Goal: Task Accomplishment & Management: Use online tool/utility

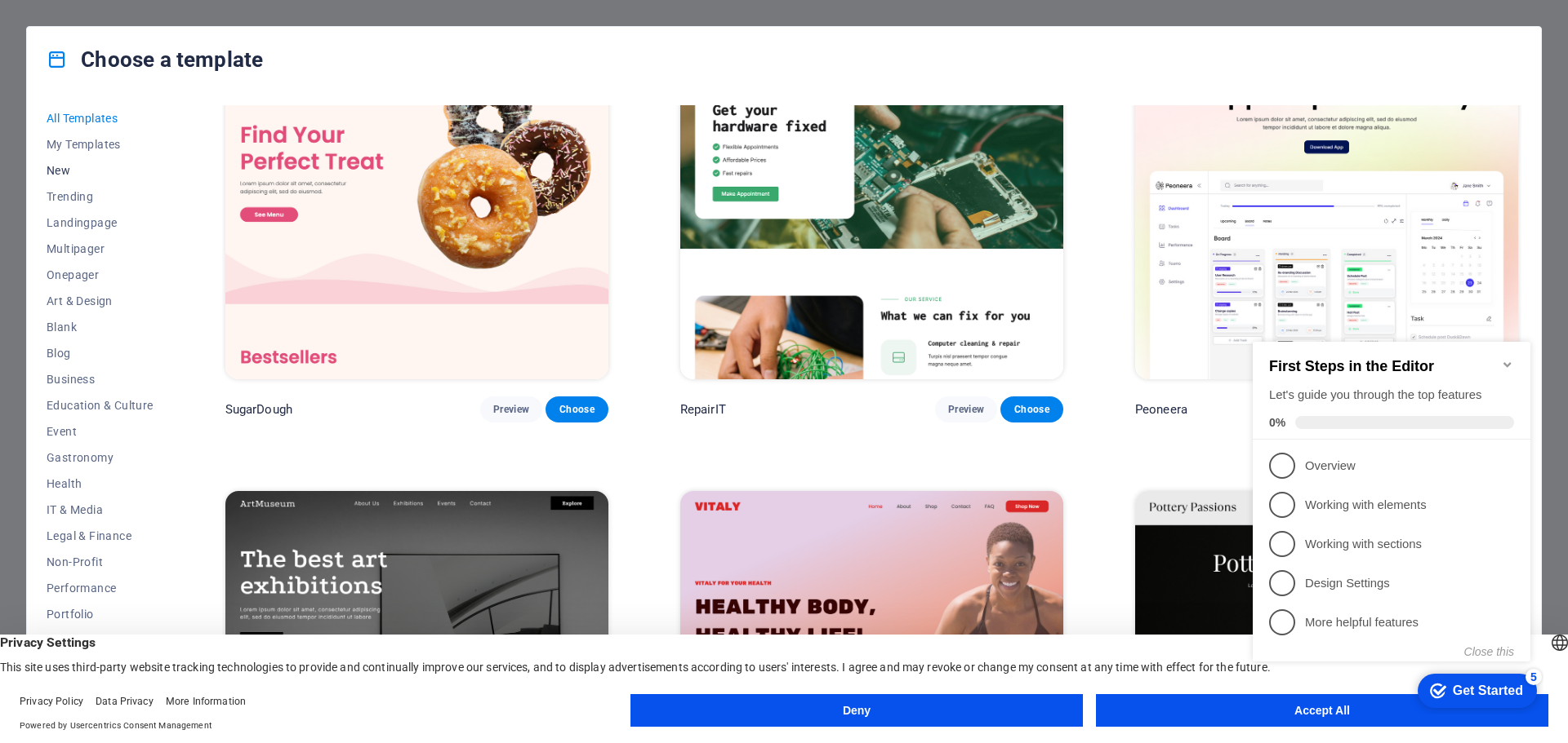
click at [63, 168] on span "New" at bounding box center [100, 171] width 107 height 13
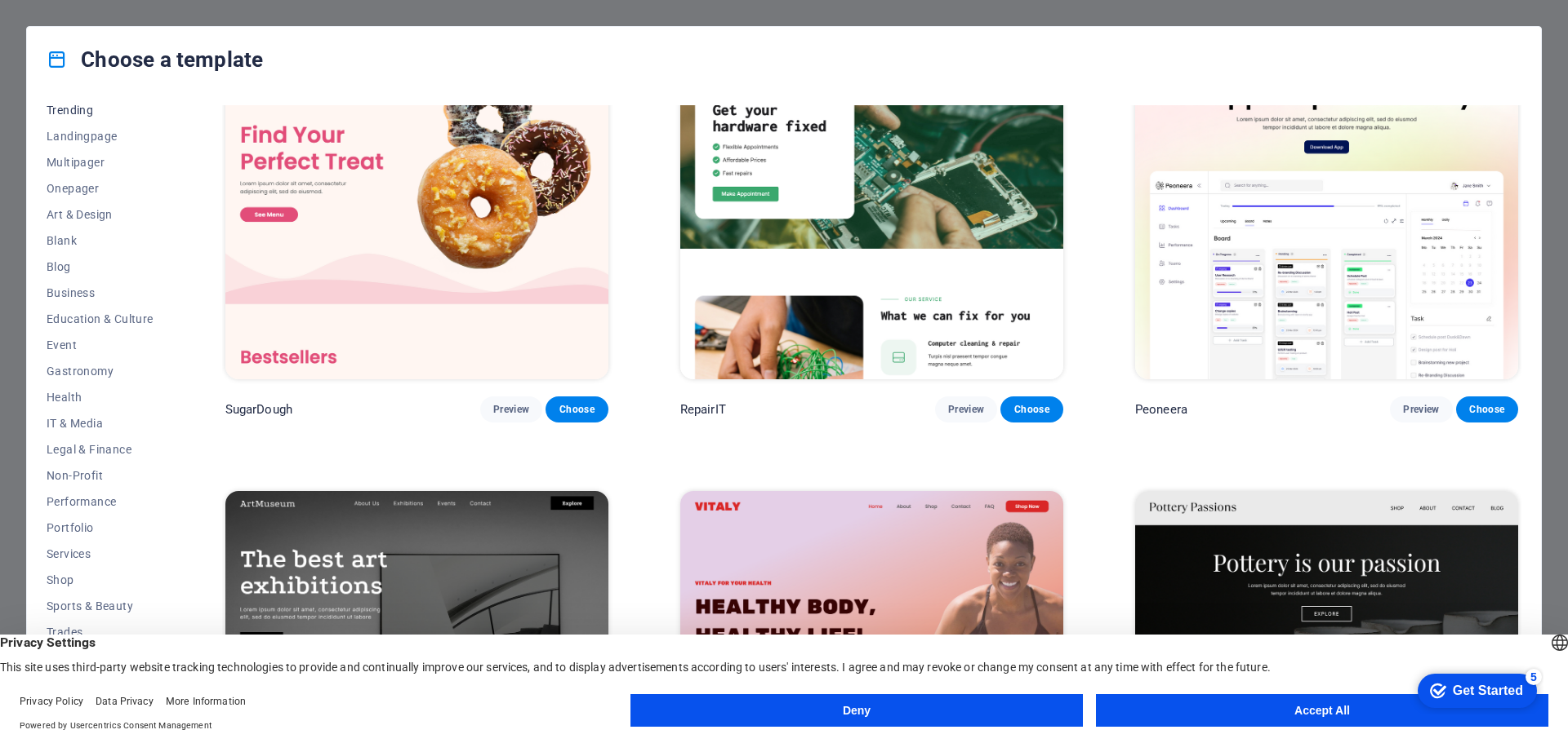
scroll to position [88, 0]
click at [83, 550] on span "Services" at bounding box center [100, 553] width 107 height 13
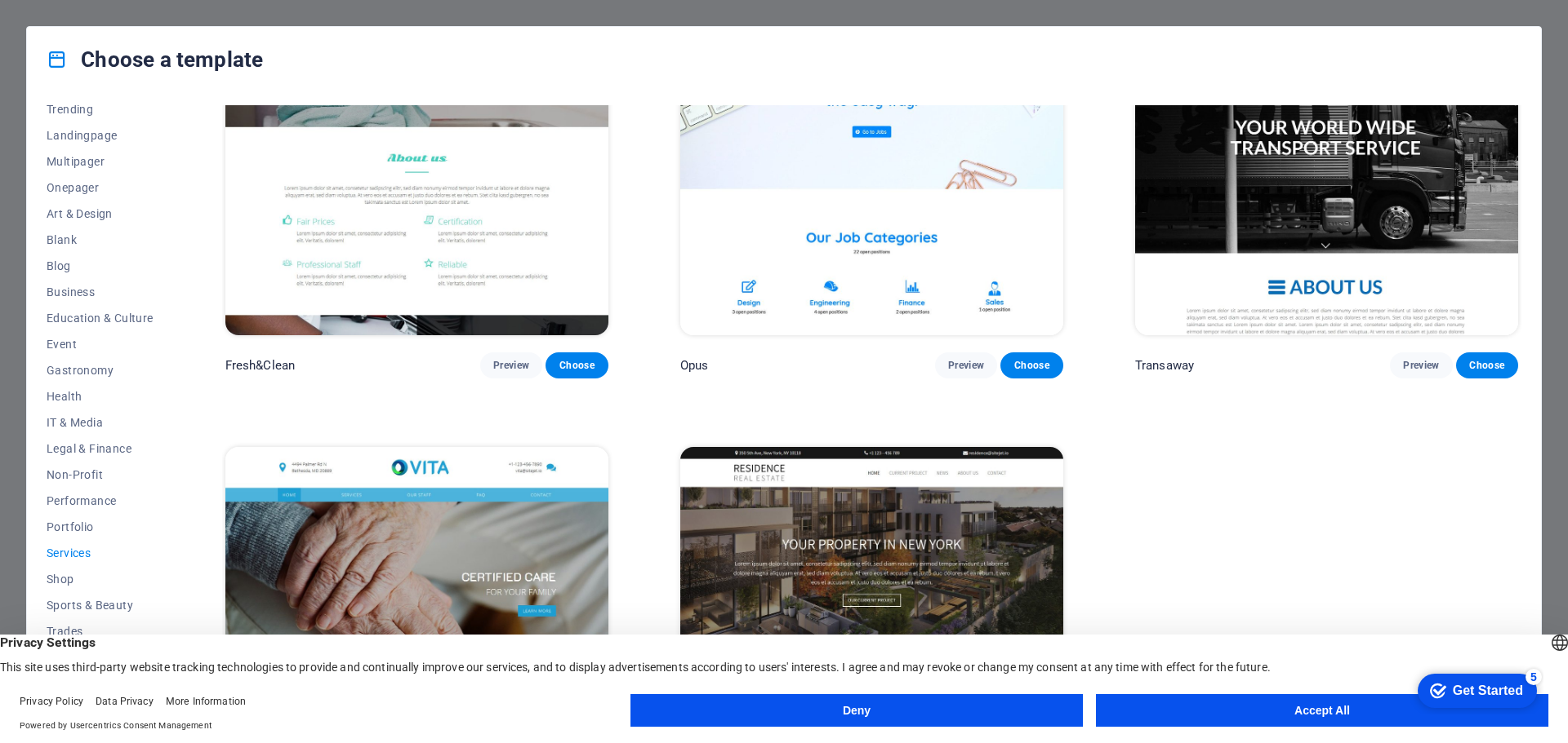
scroll to position [2582, 0]
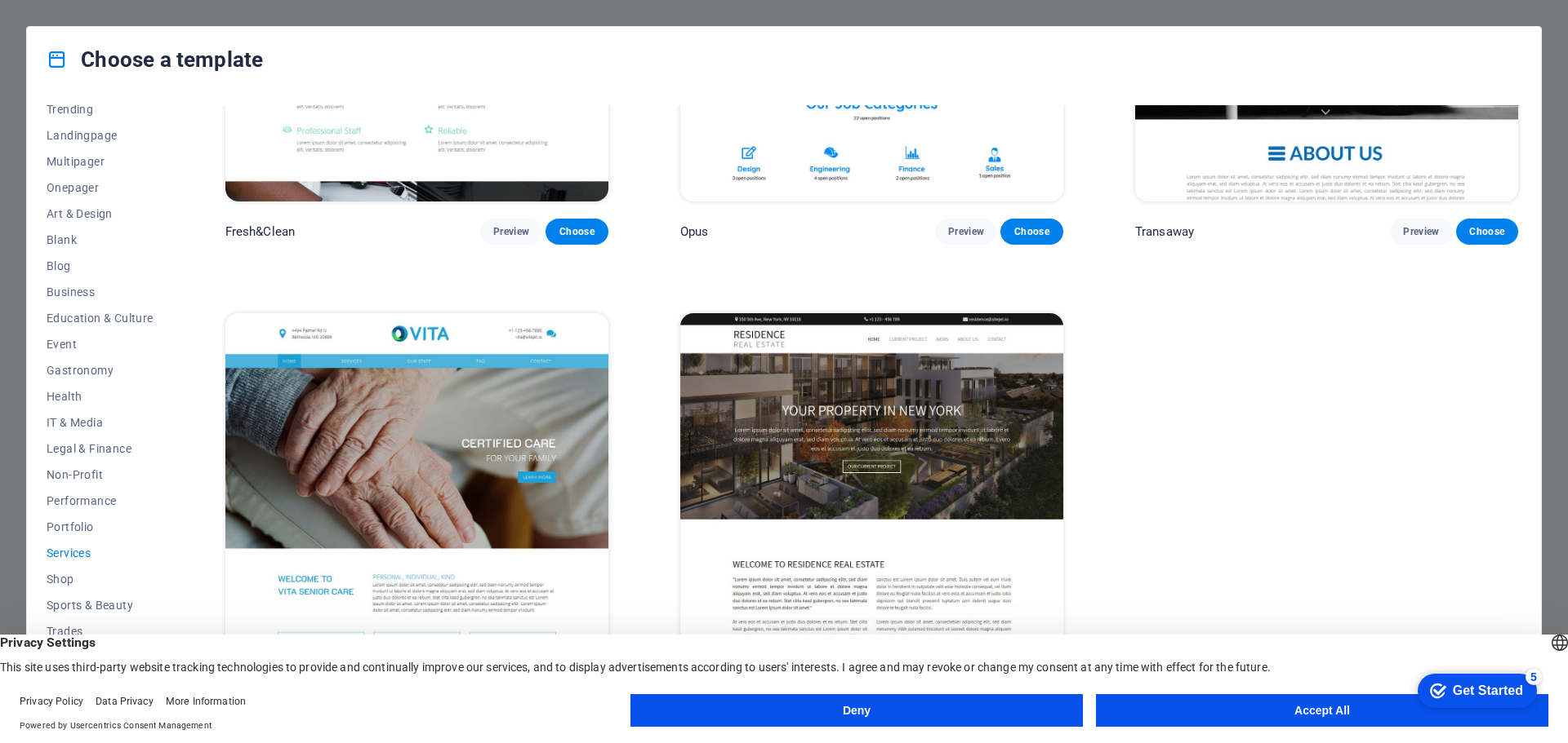
click at [1279, 713] on button "Accept All" at bounding box center [1322, 711] width 453 height 32
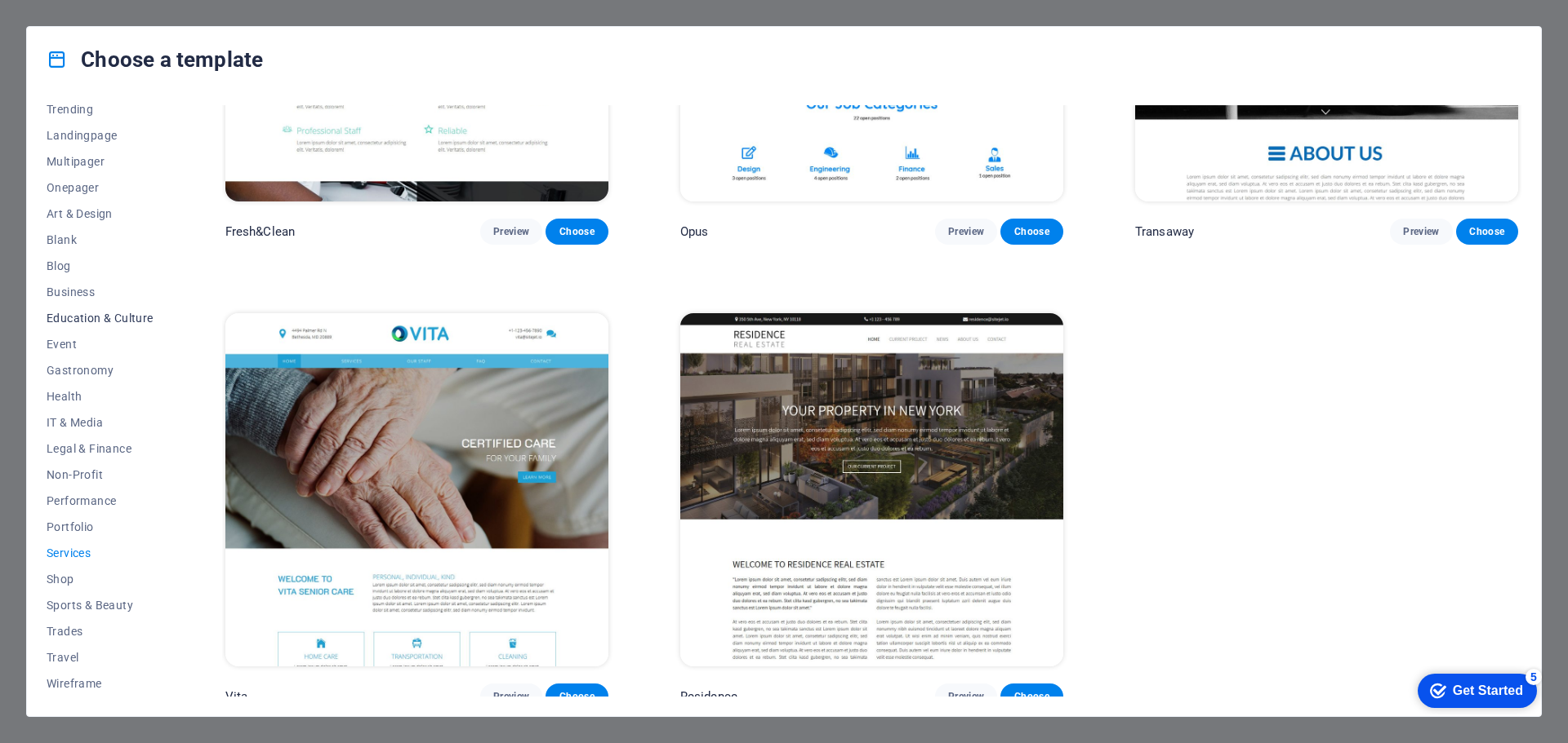
click at [91, 313] on span "Education & Culture" at bounding box center [100, 318] width 107 height 13
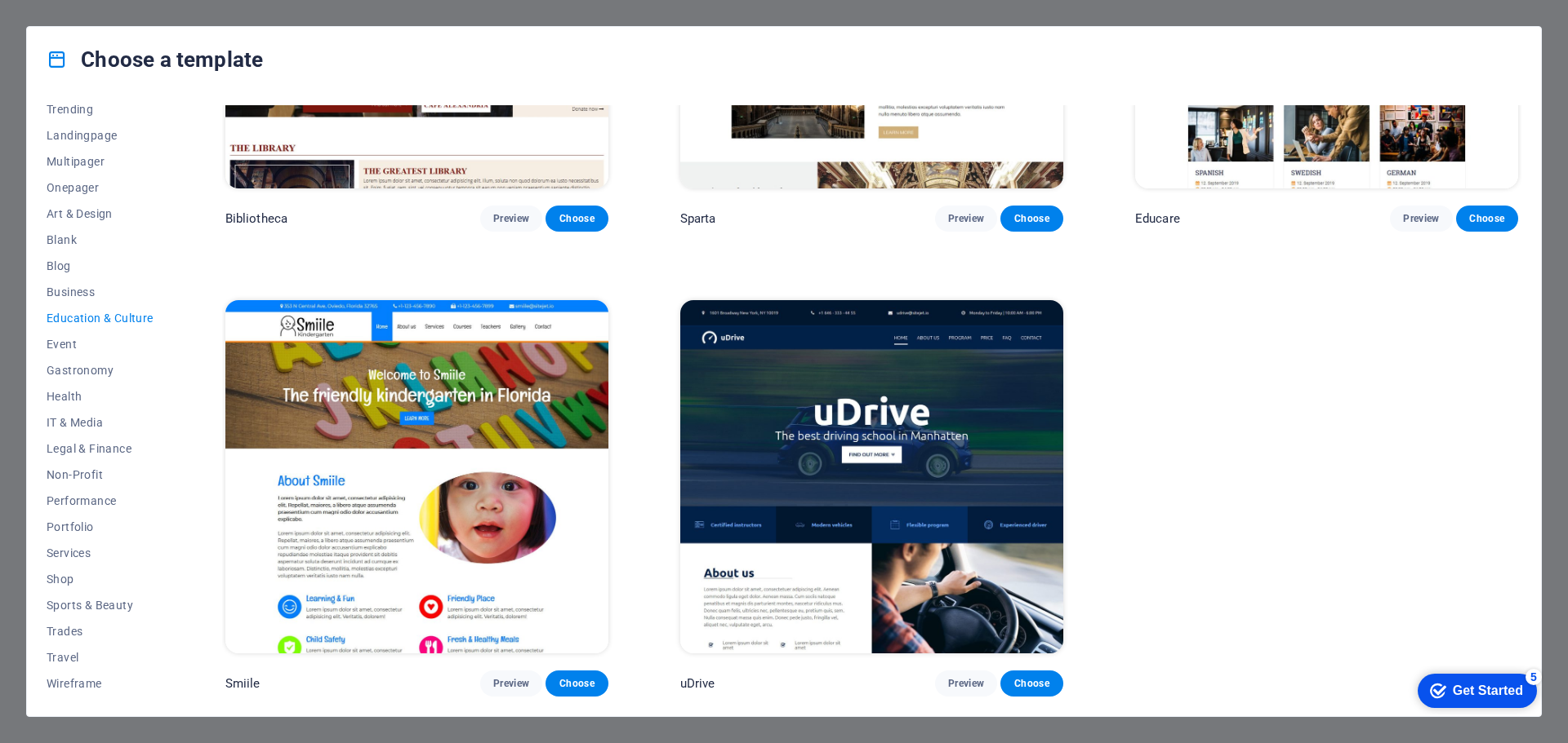
scroll to position [0, 0]
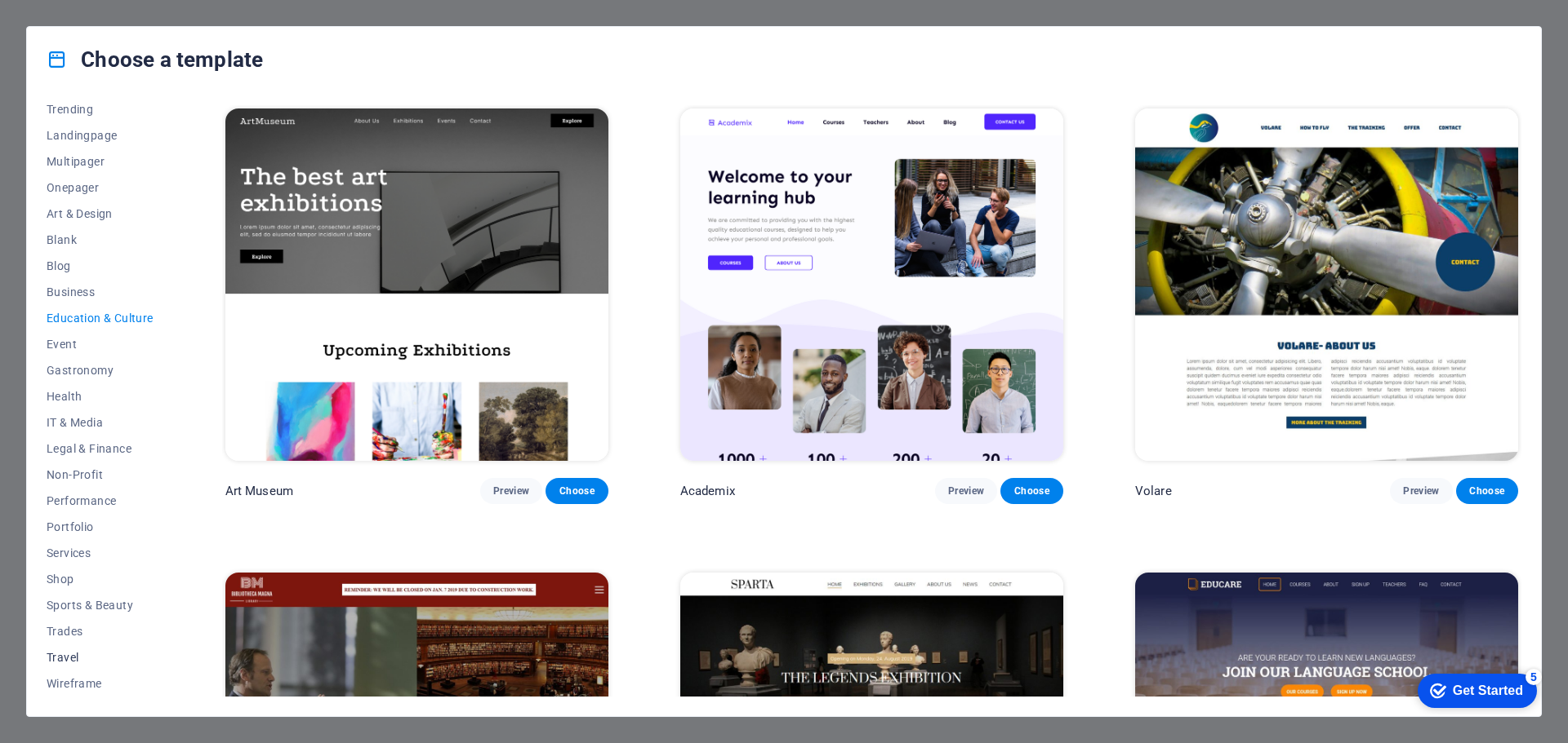
click at [68, 652] on span "Travel" at bounding box center [100, 658] width 107 height 13
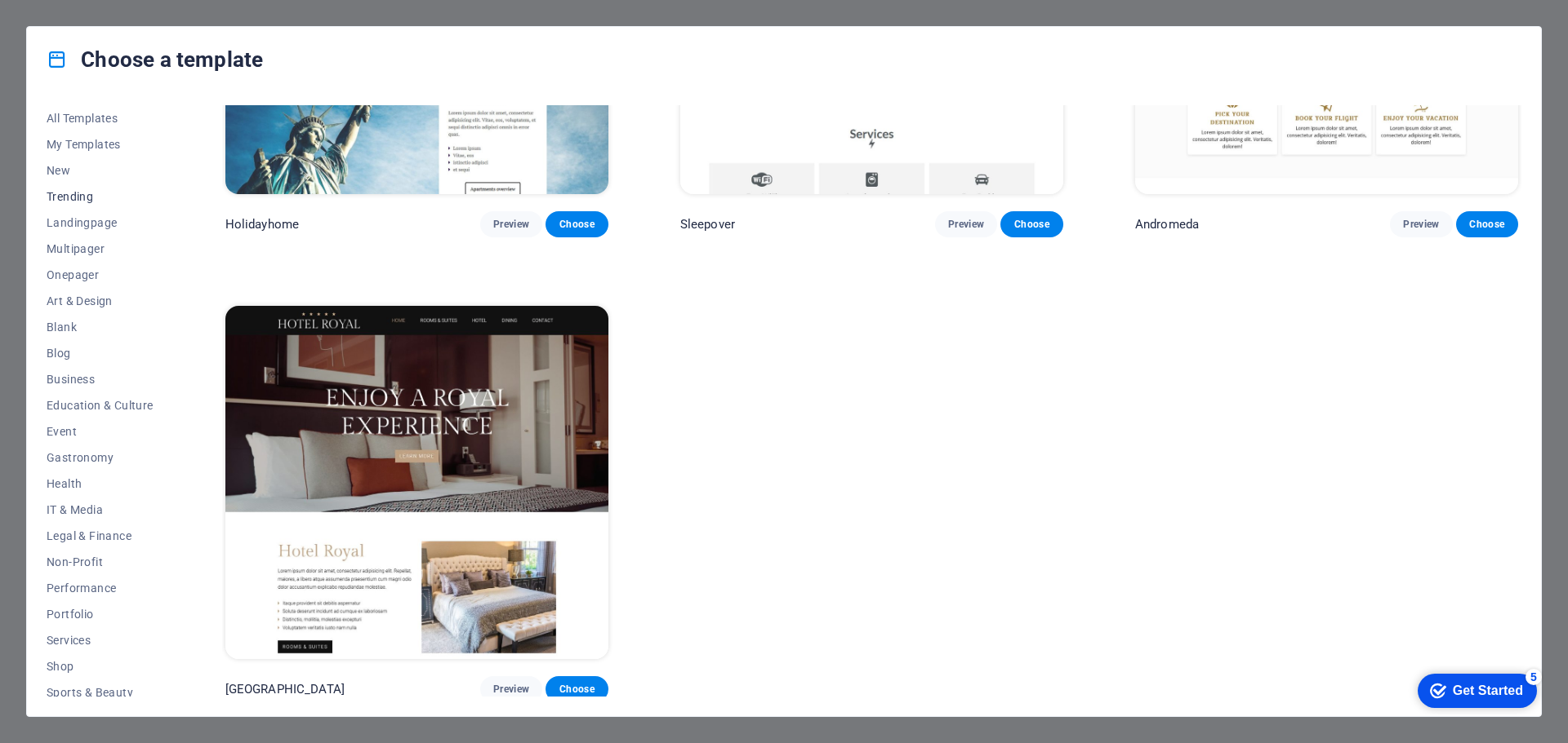
click at [68, 196] on span "Trending" at bounding box center [100, 197] width 107 height 13
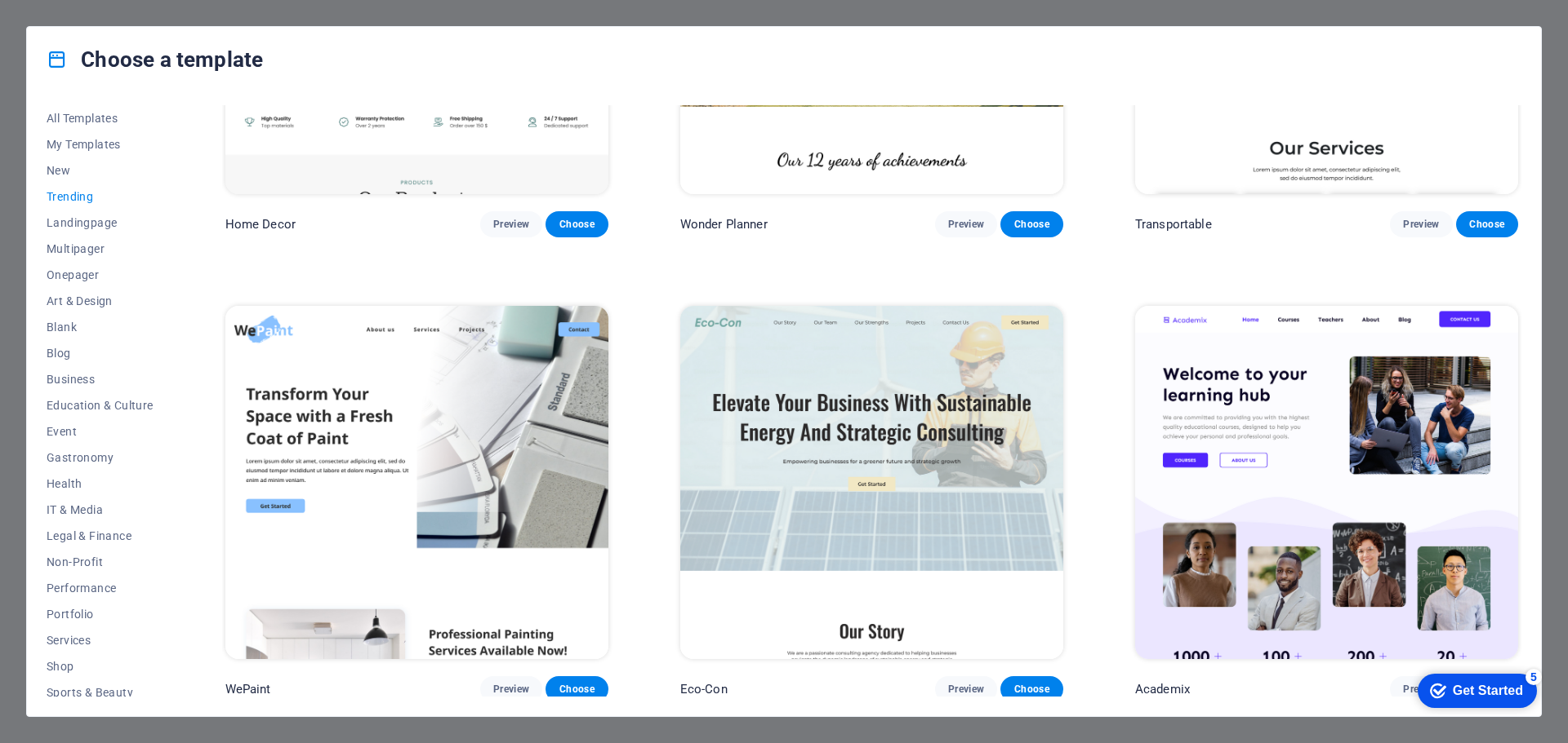
scroll to position [732, 0]
click at [97, 221] on span "Landingpage" at bounding box center [100, 223] width 107 height 13
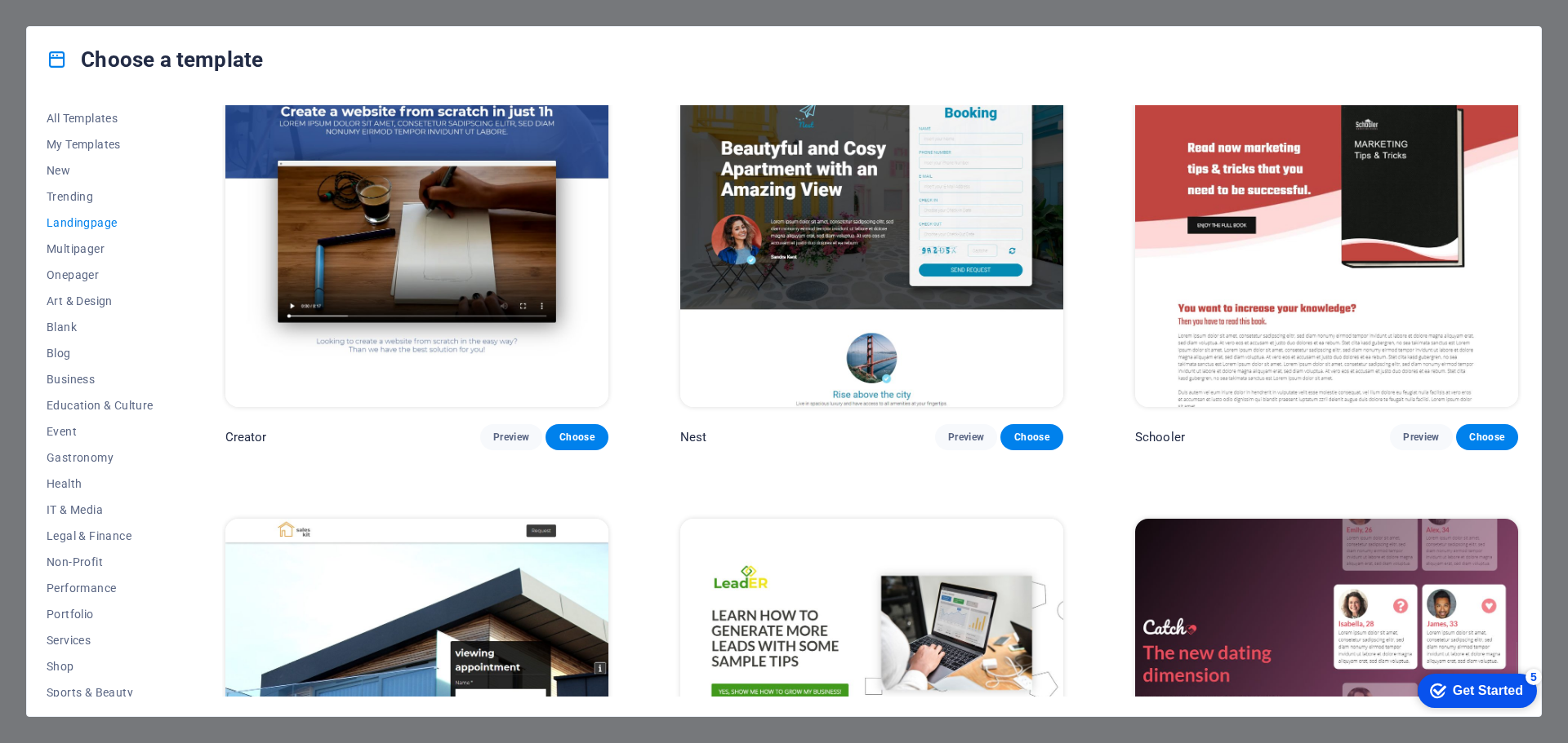
scroll to position [2526, 0]
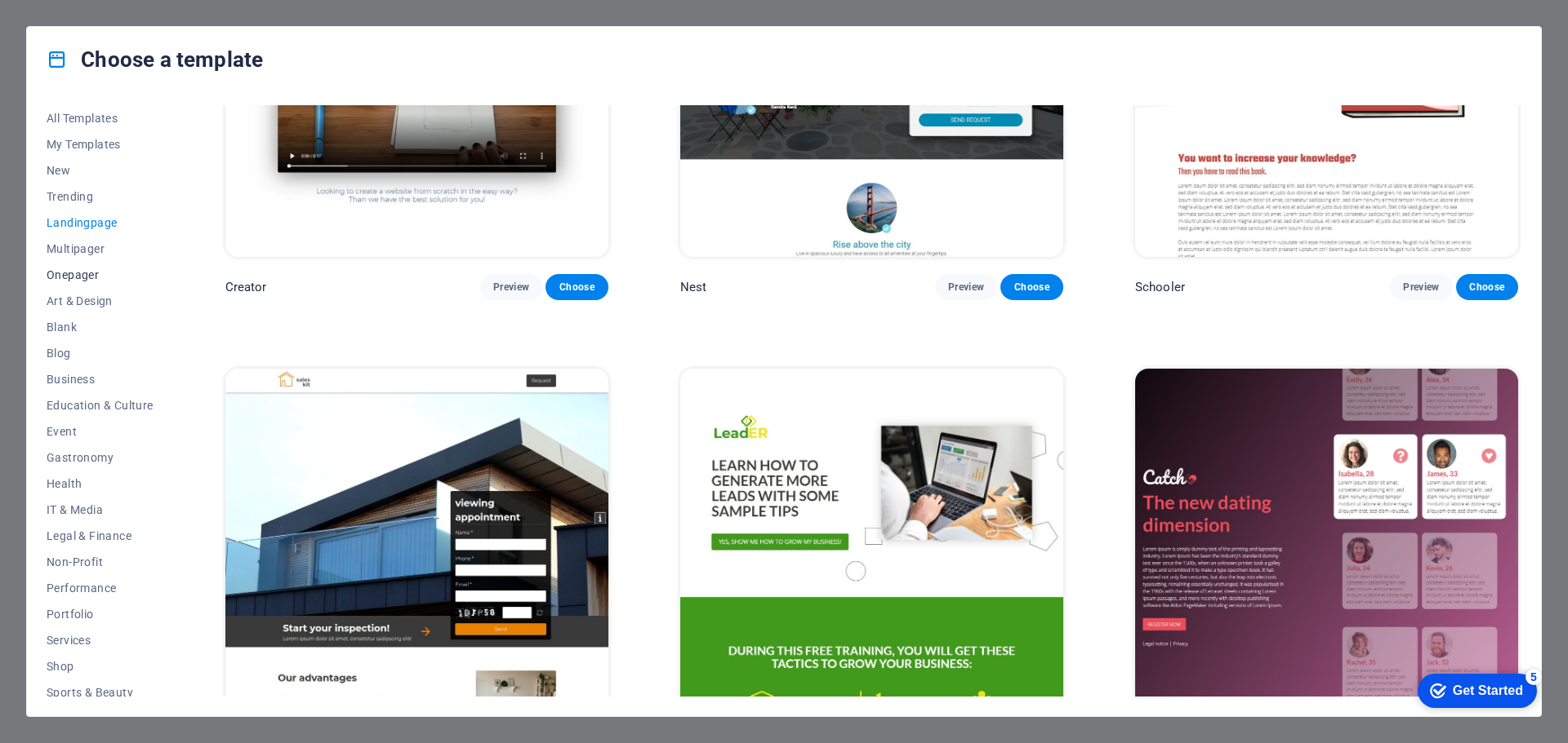
click at [69, 276] on span "Onepager" at bounding box center [100, 275] width 107 height 13
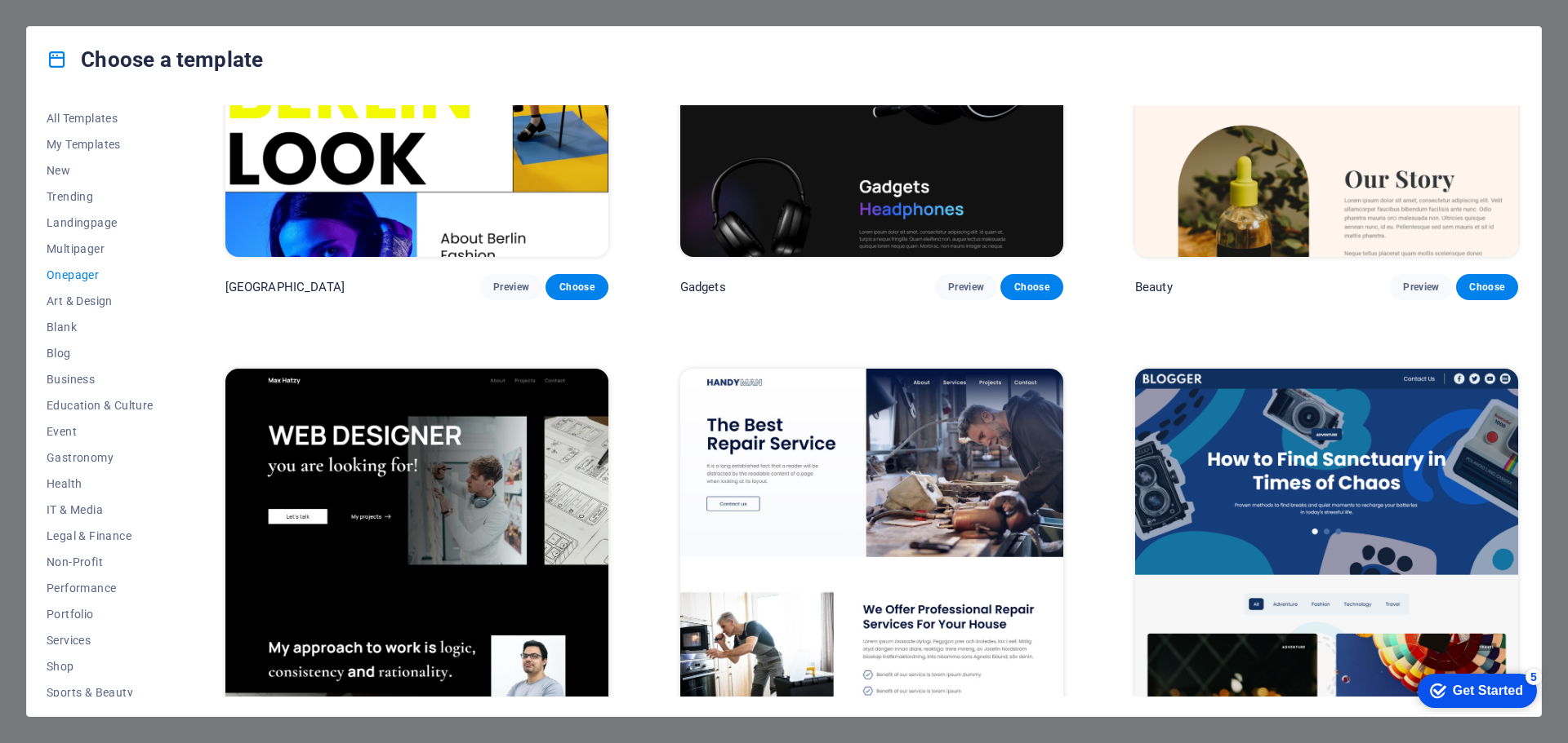
scroll to position [2690, 0]
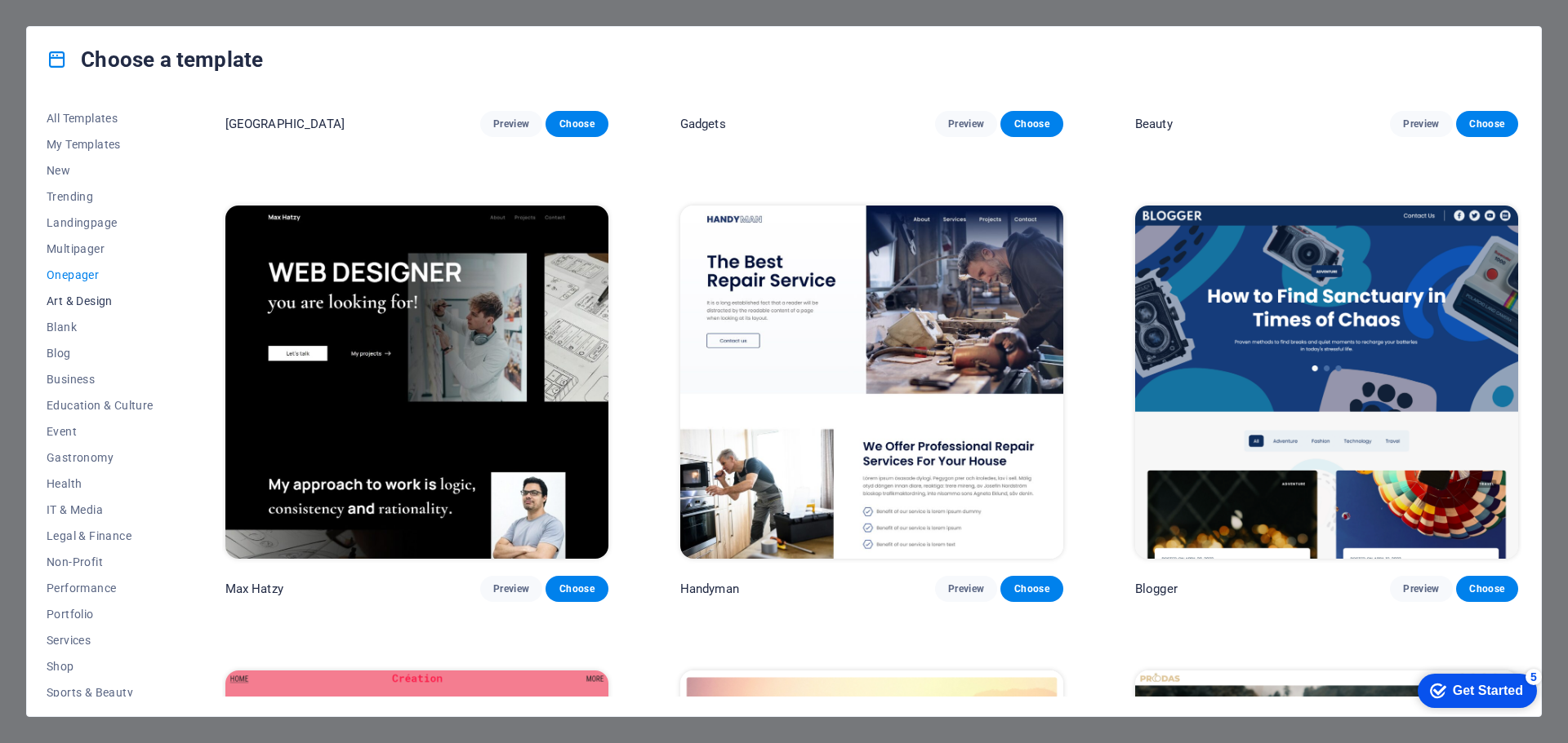
click at [83, 303] on span "Art & Design" at bounding box center [100, 301] width 107 height 13
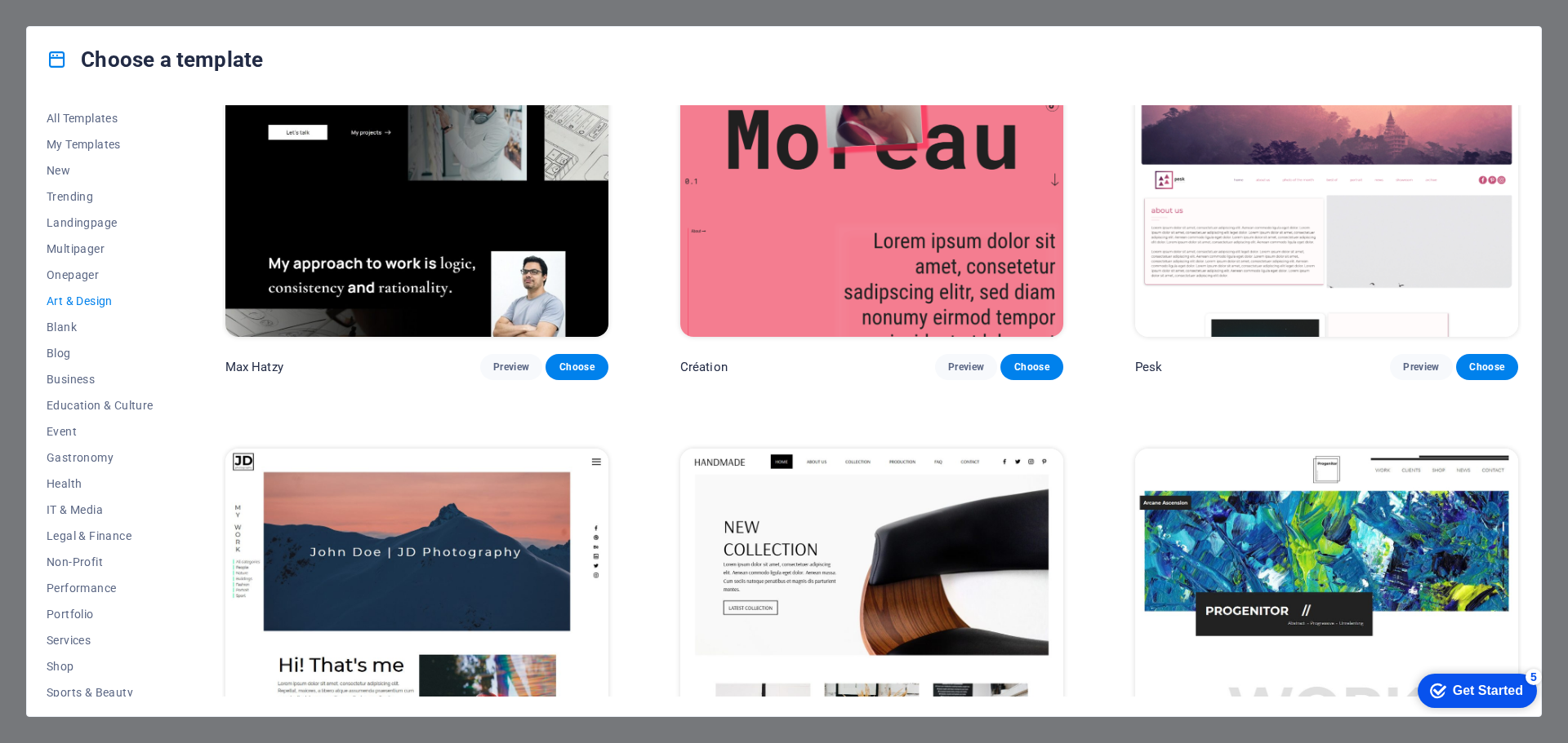
scroll to position [163, 0]
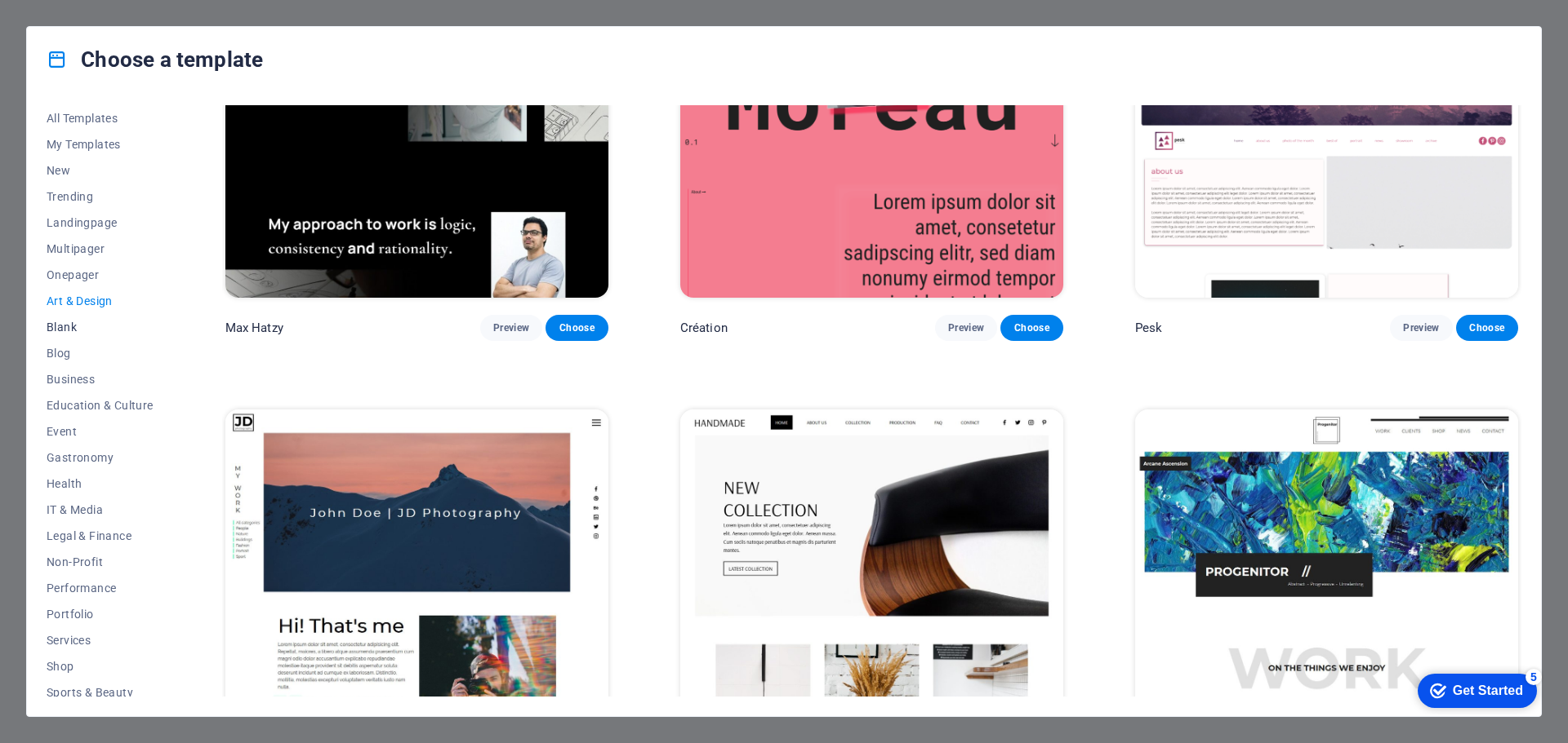
click at [54, 326] on span "Blank" at bounding box center [100, 328] width 107 height 13
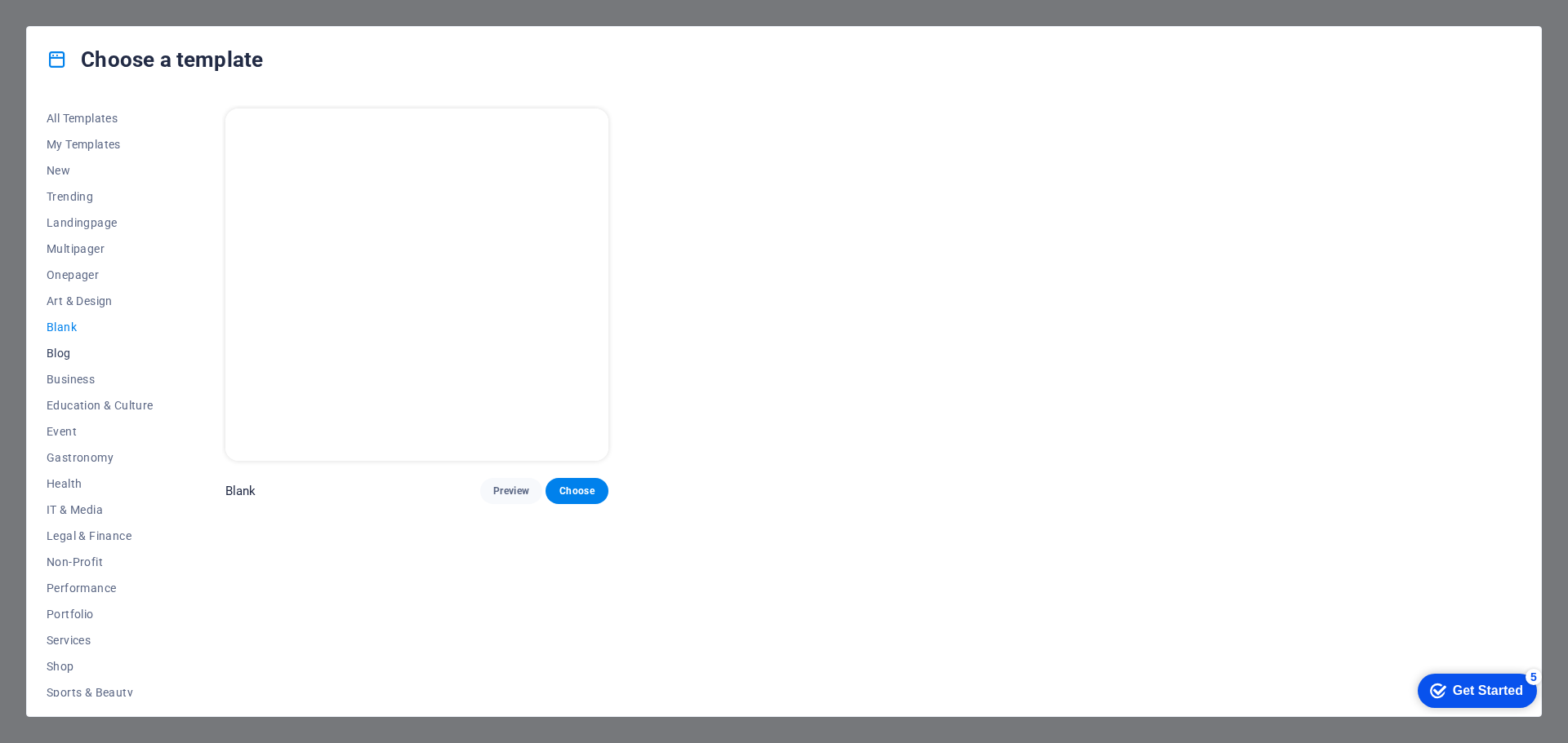
click at [55, 359] on span "Blog" at bounding box center [100, 353] width 107 height 13
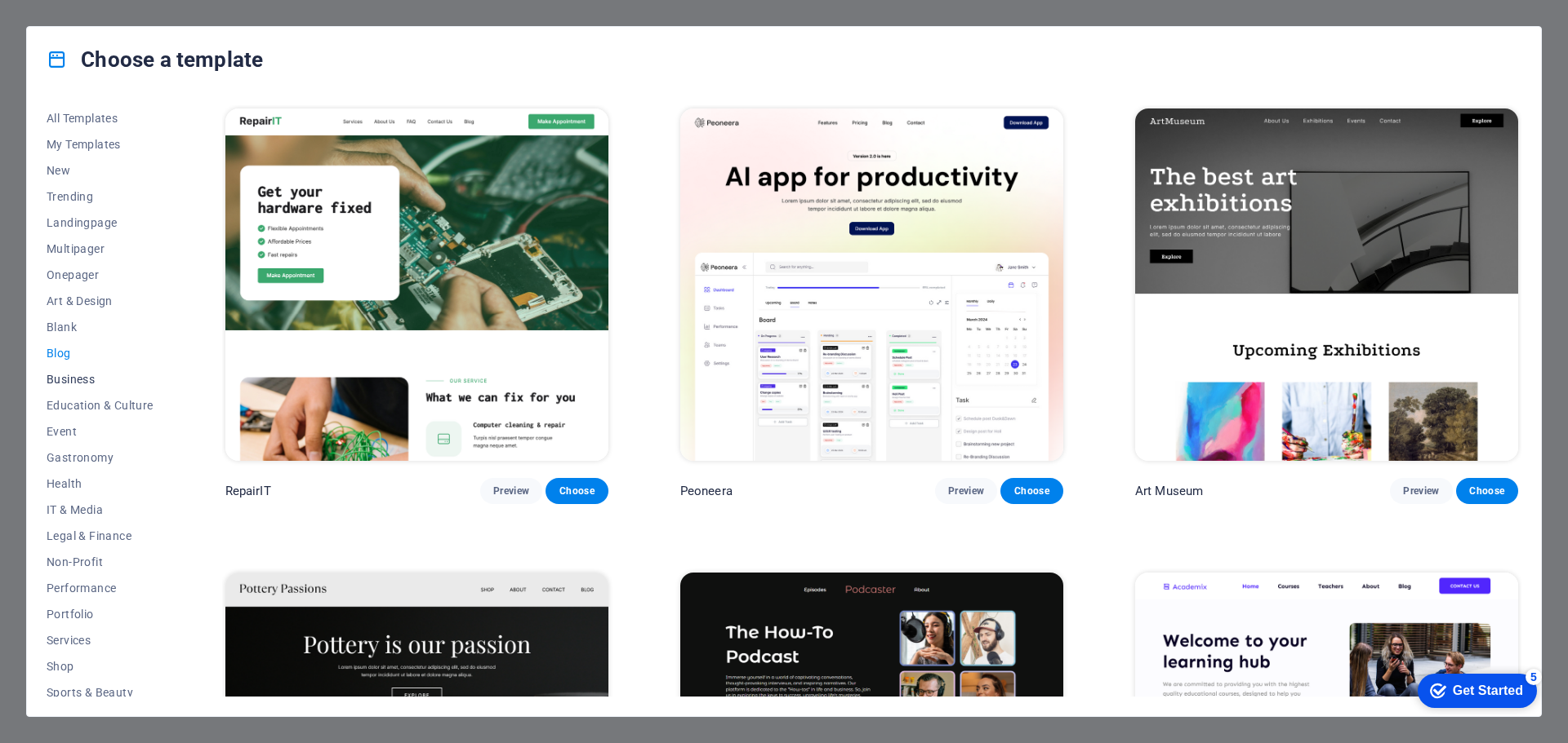
click at [76, 380] on span "Business" at bounding box center [100, 380] width 107 height 13
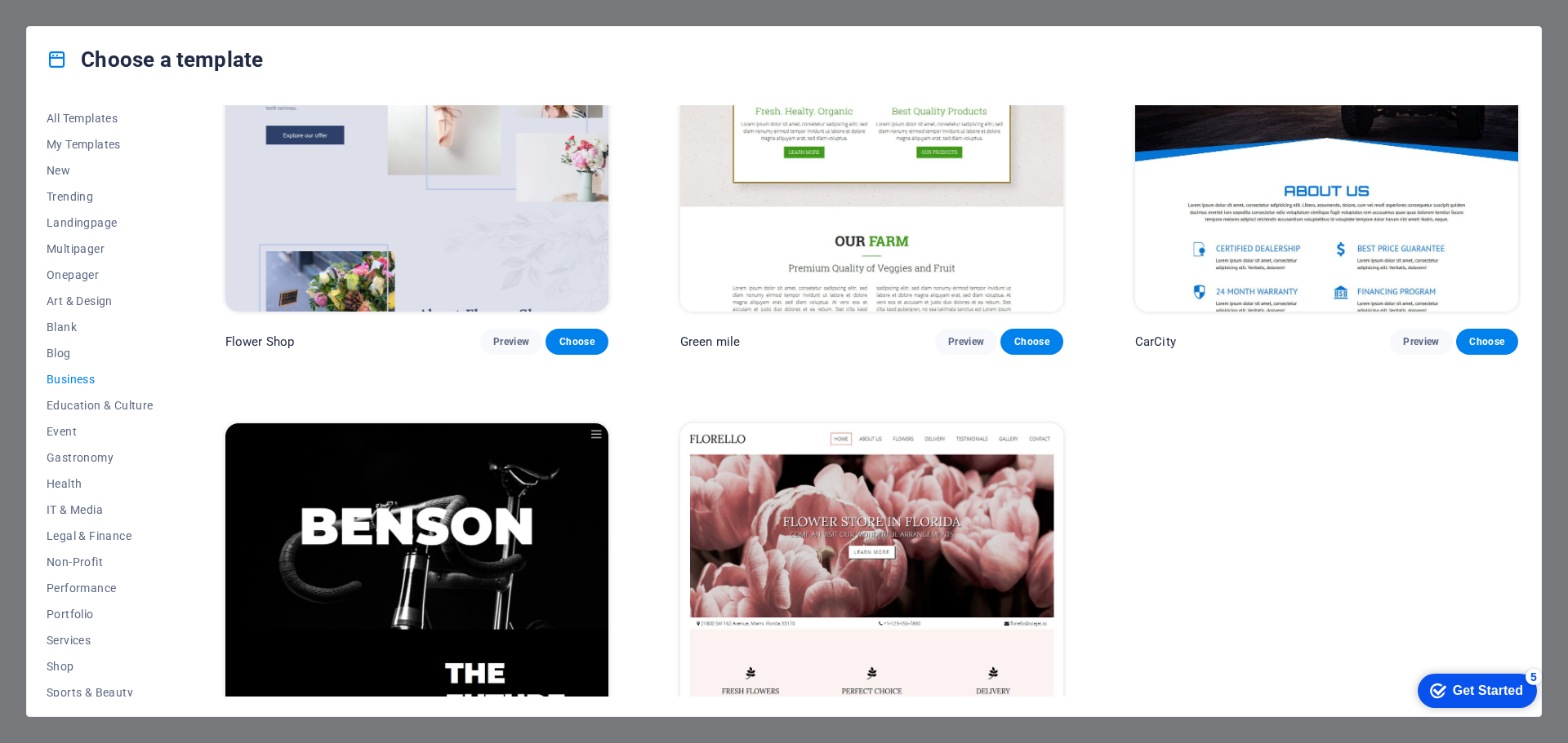
scroll to position [732, 0]
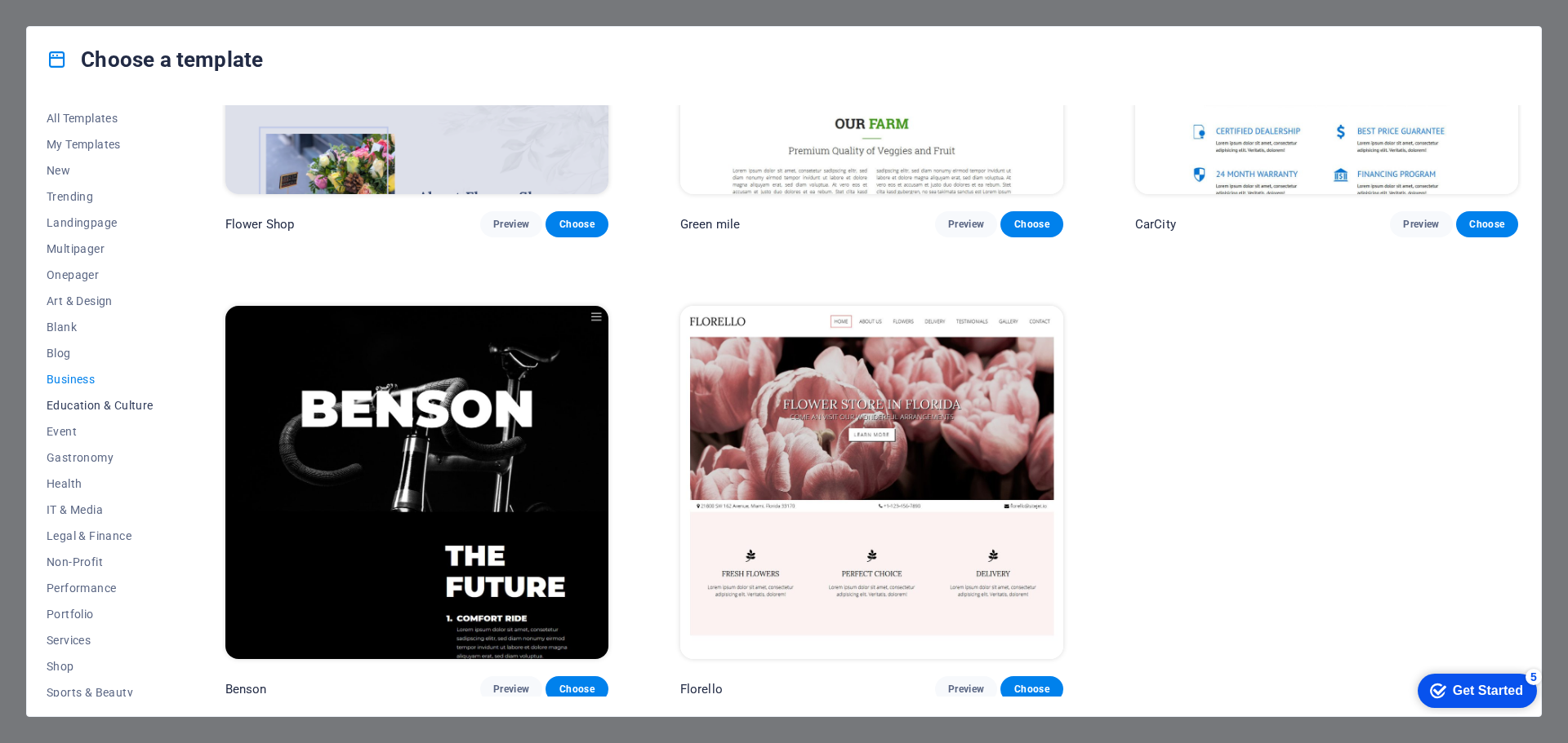
click at [67, 407] on span "Education & Culture" at bounding box center [100, 406] width 107 height 13
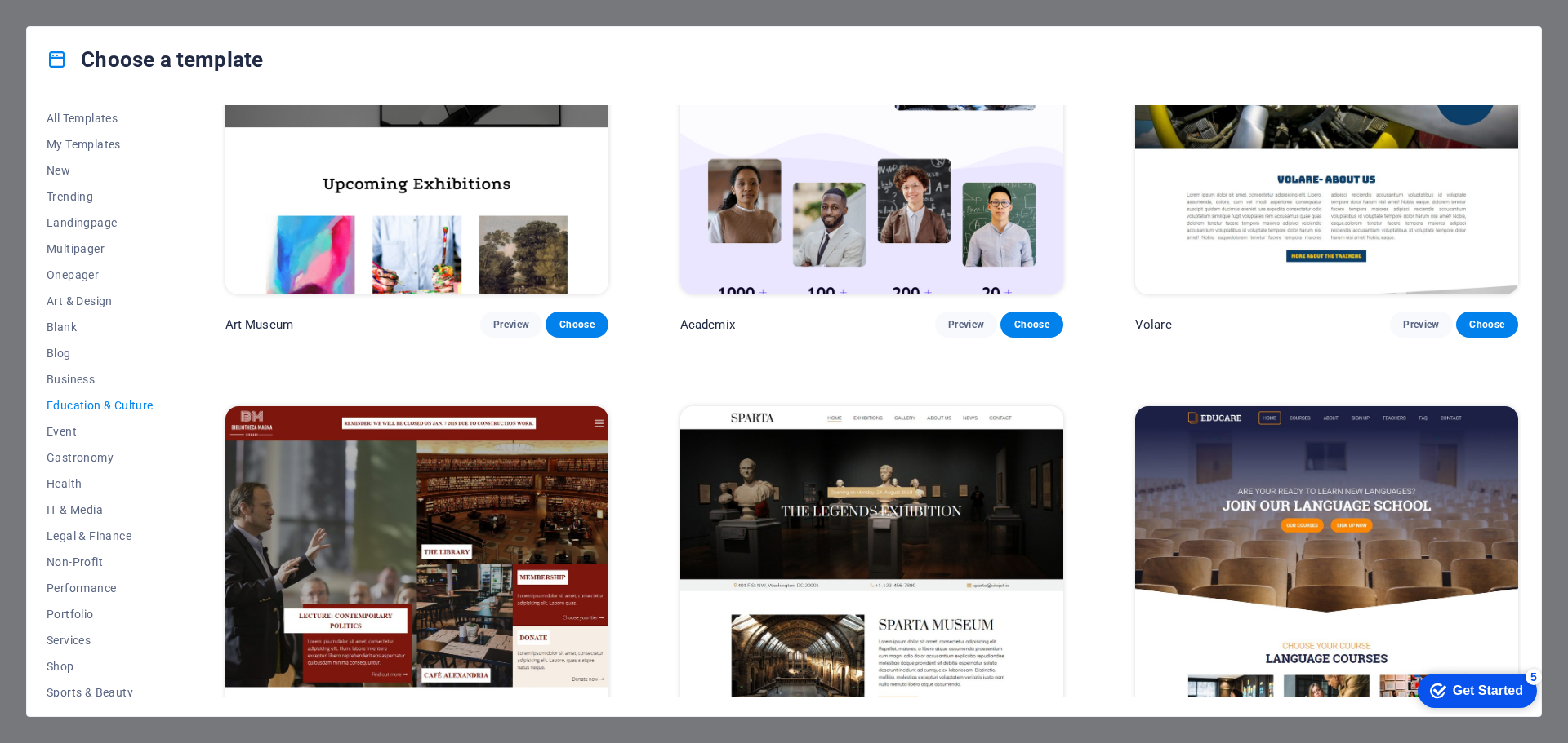
scroll to position [0, 0]
